Goal: Browse casually

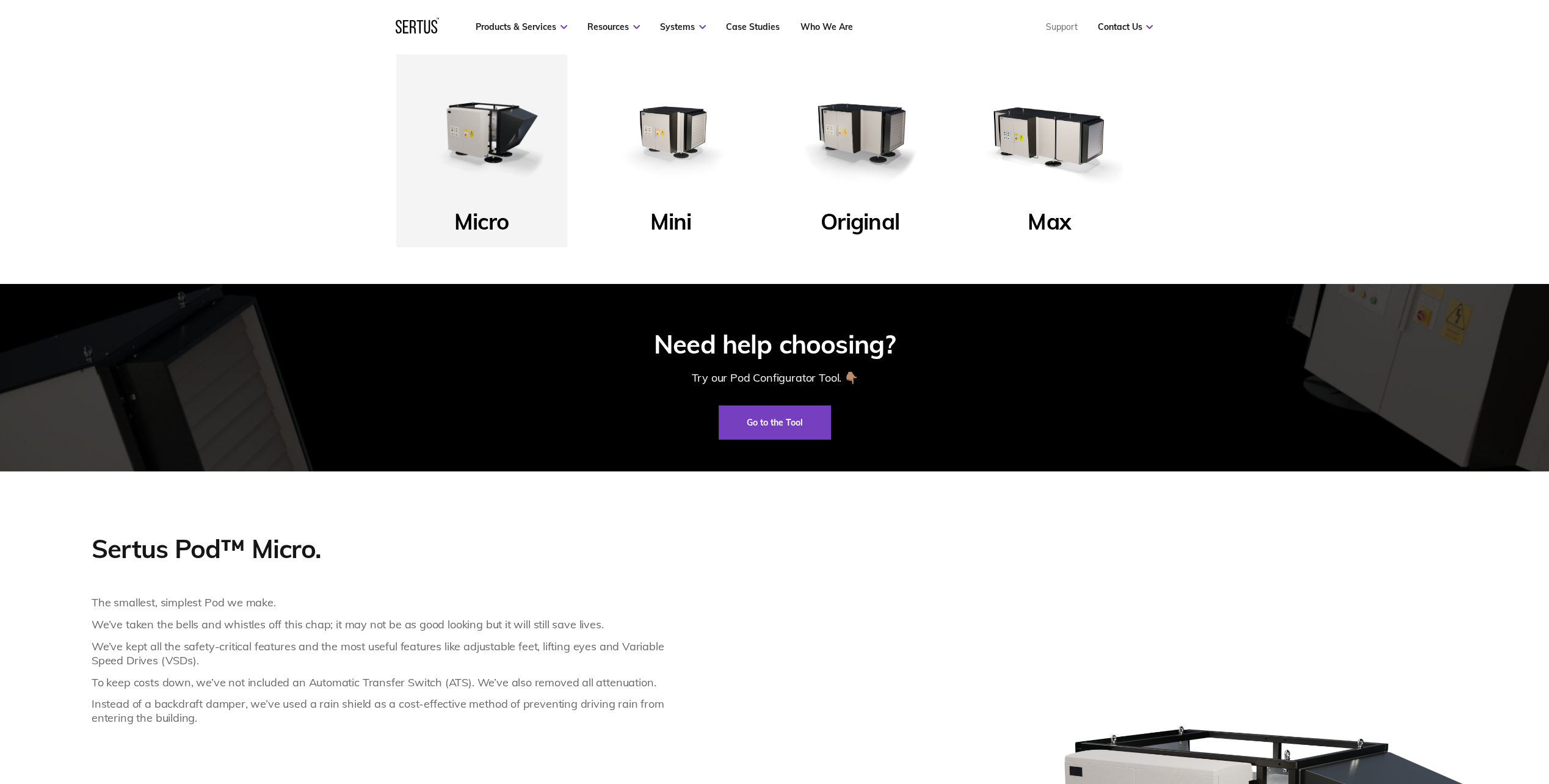
scroll to position [794, 0]
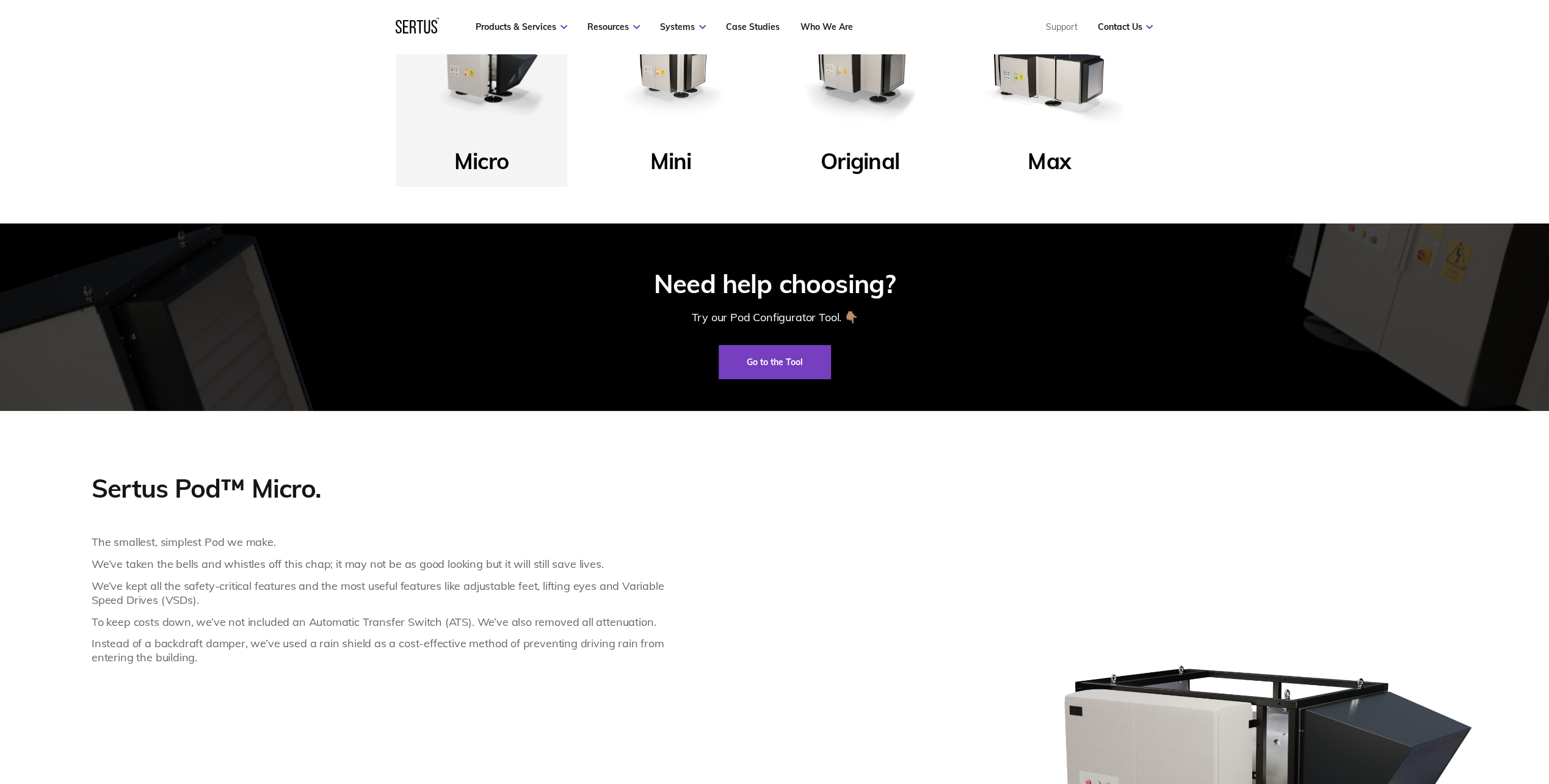
click at [639, 91] on img at bounding box center [670, 71] width 146 height 146
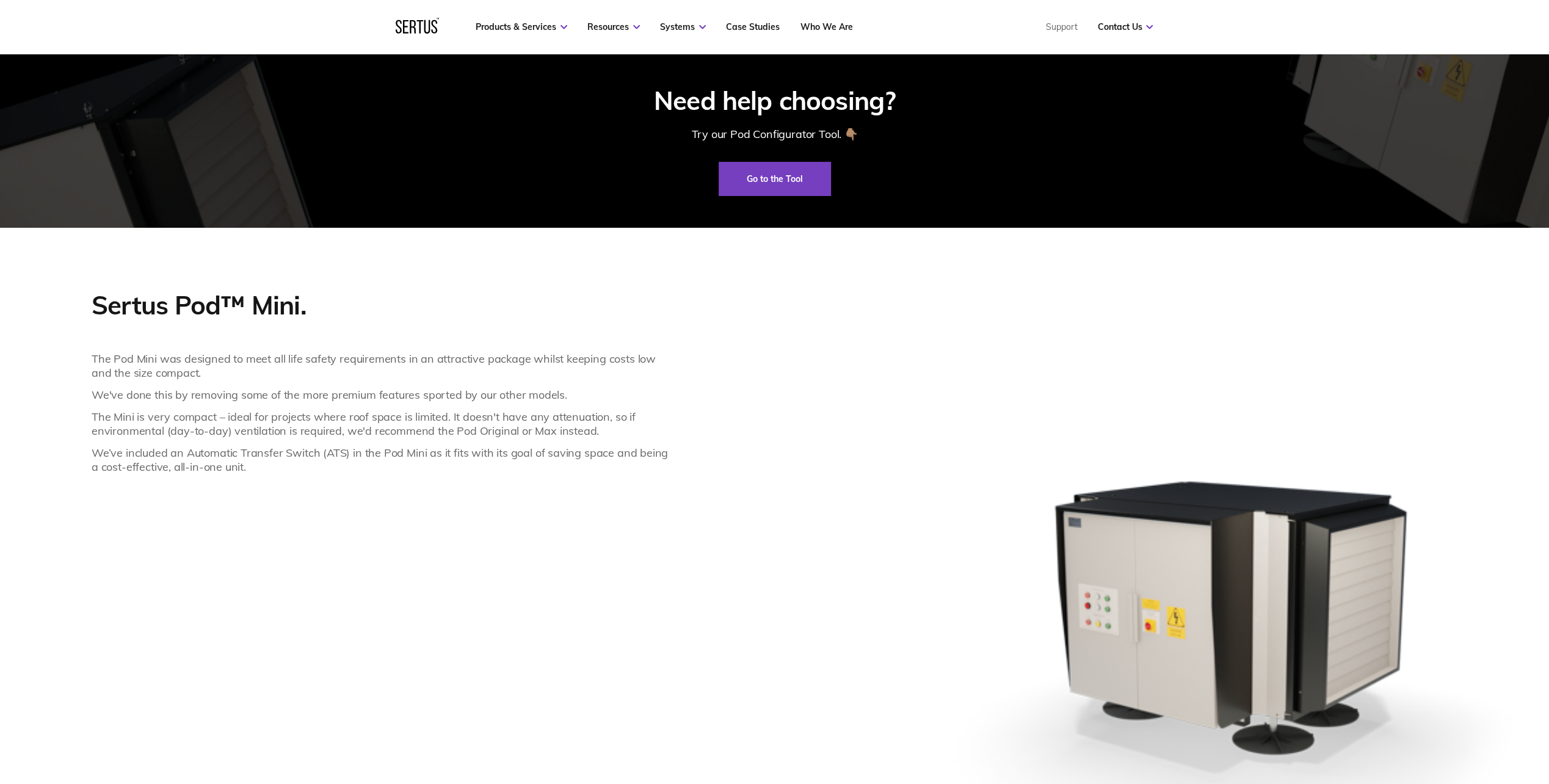
scroll to position [1099, 0]
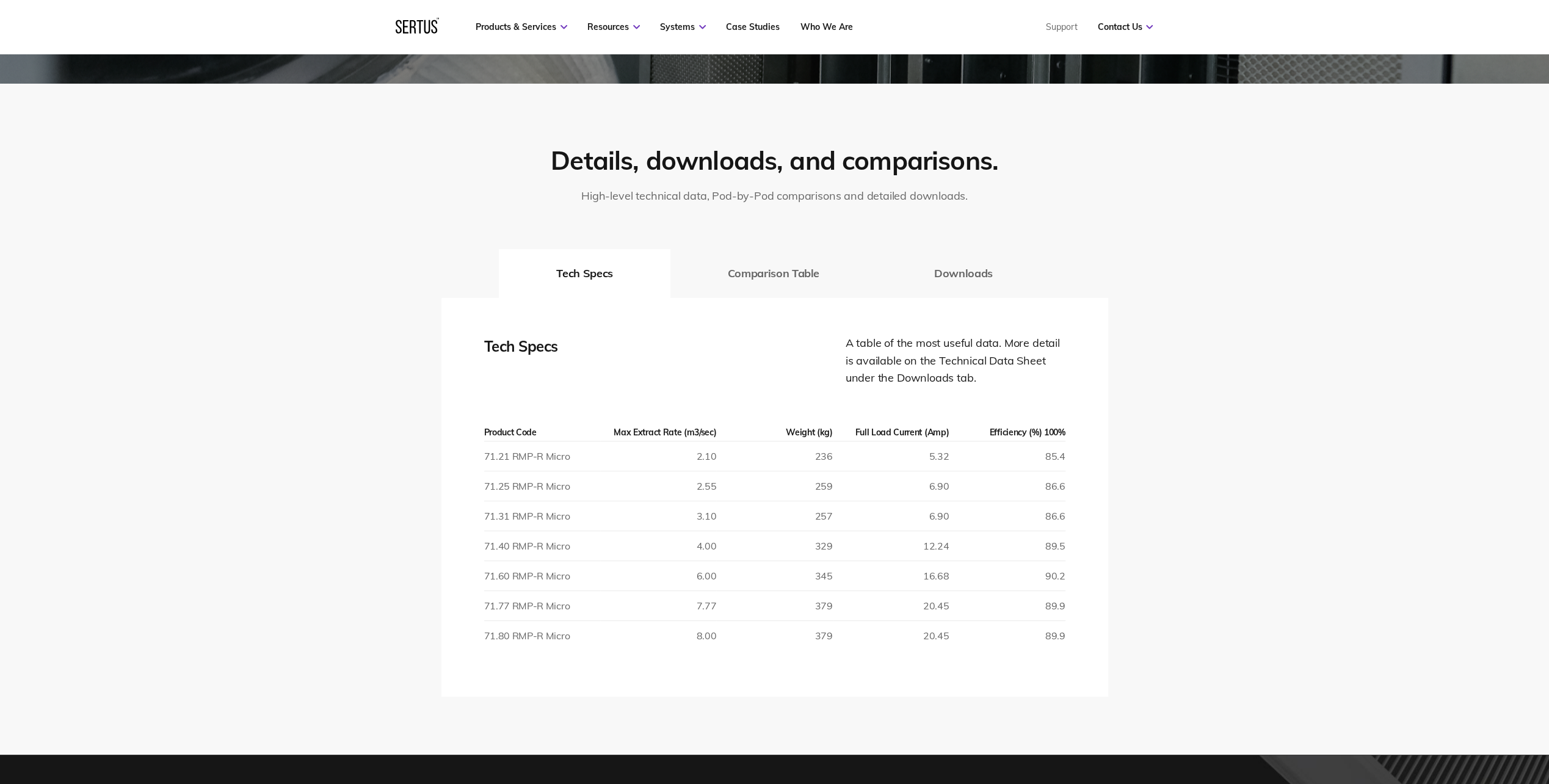
scroll to position [2258, 0]
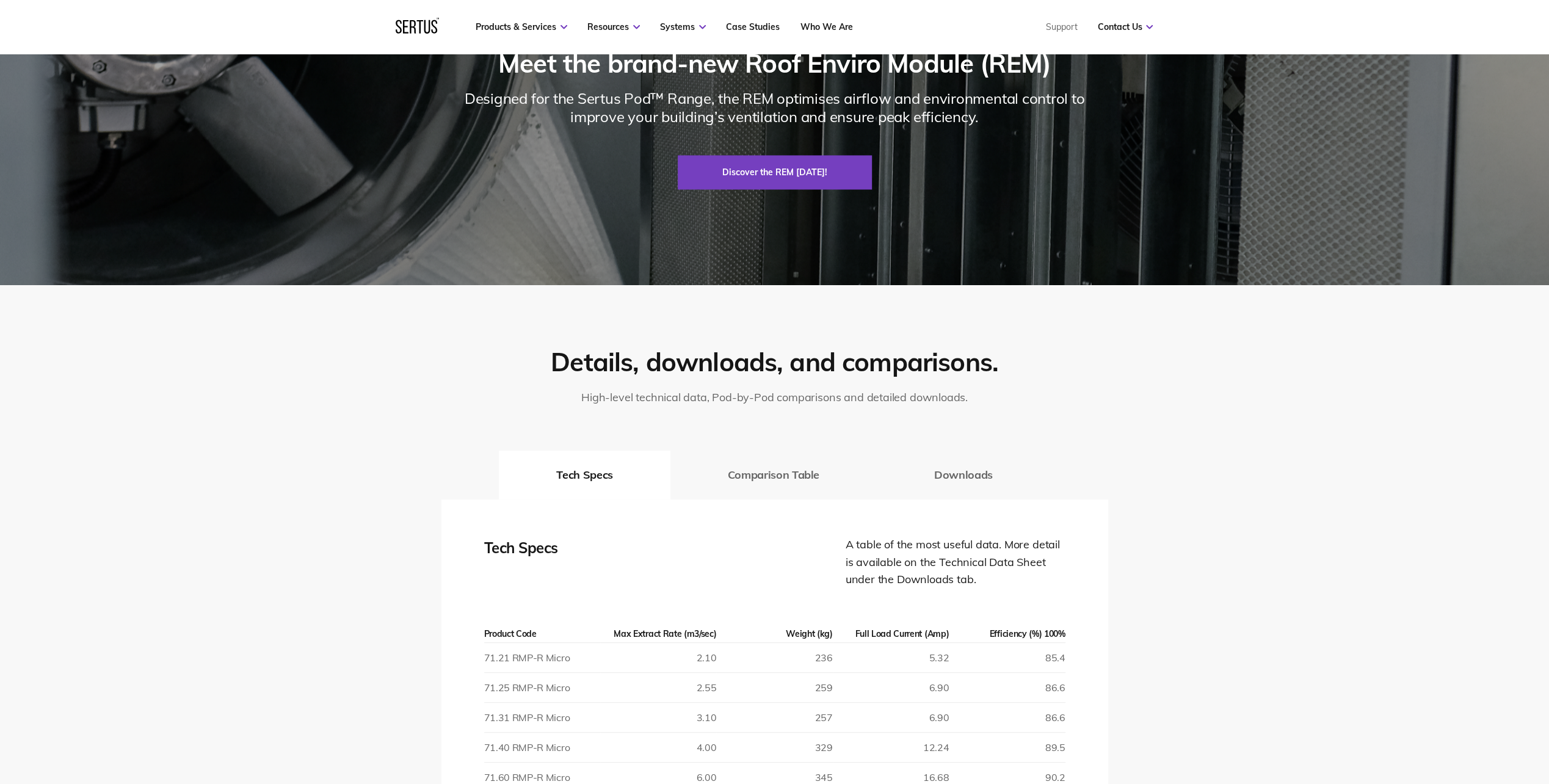
scroll to position [1954, 0]
